Goal: Task Accomplishment & Management: Complete application form

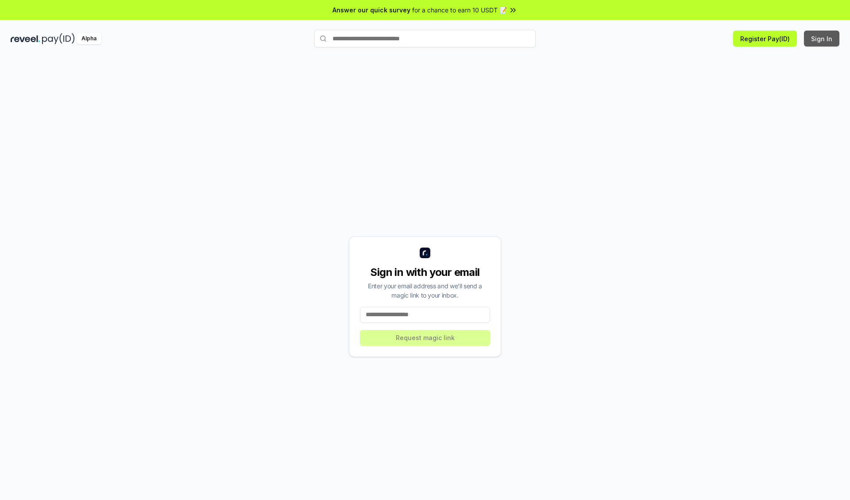
click at [822, 39] on button "Sign In" at bounding box center [821, 39] width 35 height 16
type input "**********"
click at [425, 337] on button "Request magic link" at bounding box center [425, 338] width 130 height 16
